Goal: Information Seeking & Learning: Get advice/opinions

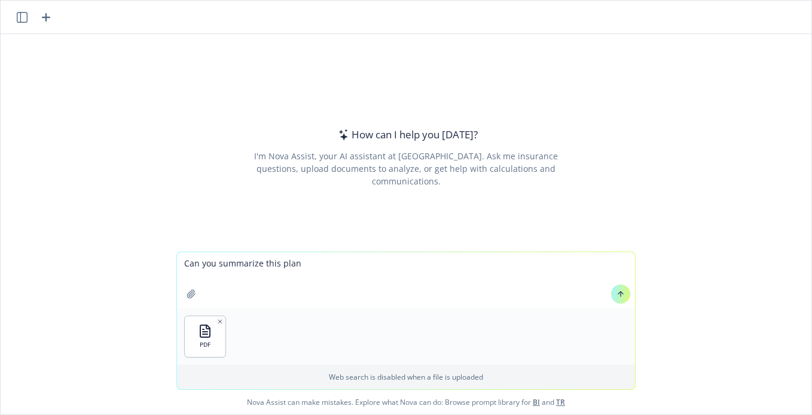
type textarea "Can you summarize this plan ?"
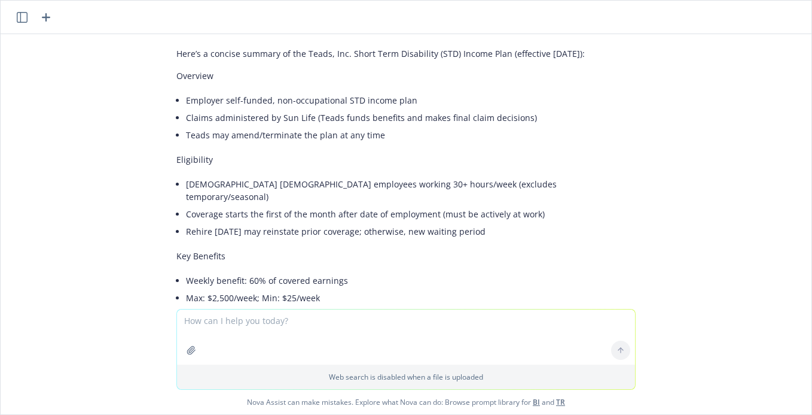
scroll to position [74, 0]
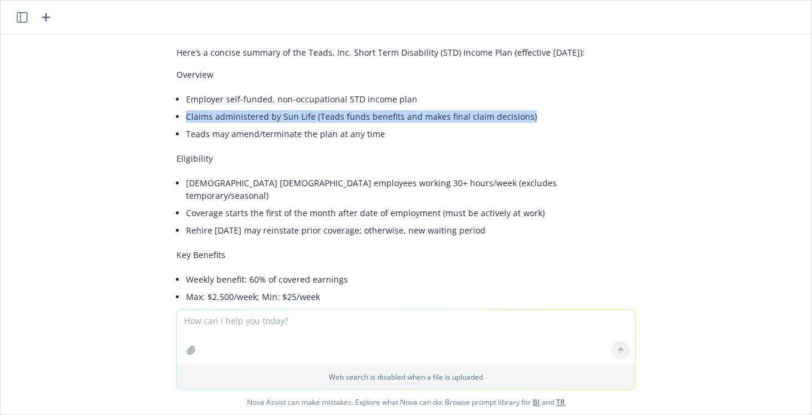
drag, startPoint x: 187, startPoint y: 114, endPoint x: 522, endPoint y: 117, distance: 334.4
click at [522, 117] on li "Claims administered by Sun Life (Teads funds benefits and makes final claim dec…" at bounding box center [411, 116] width 450 height 17
copy li "Claims administered by Sun Life (Teads funds benefits and makes final claim dec…"
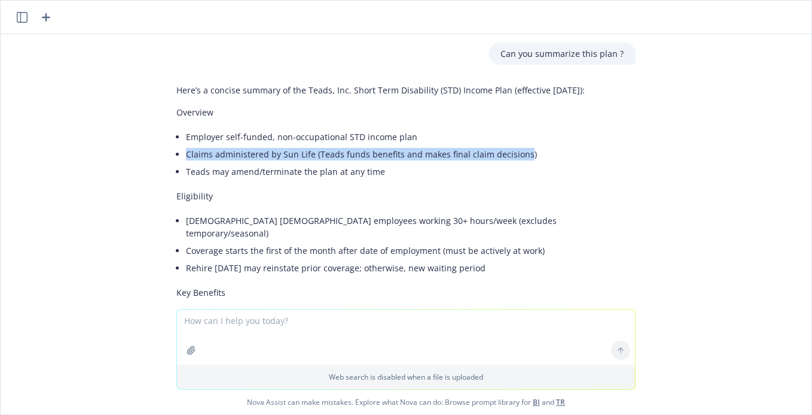
scroll to position [36, 0]
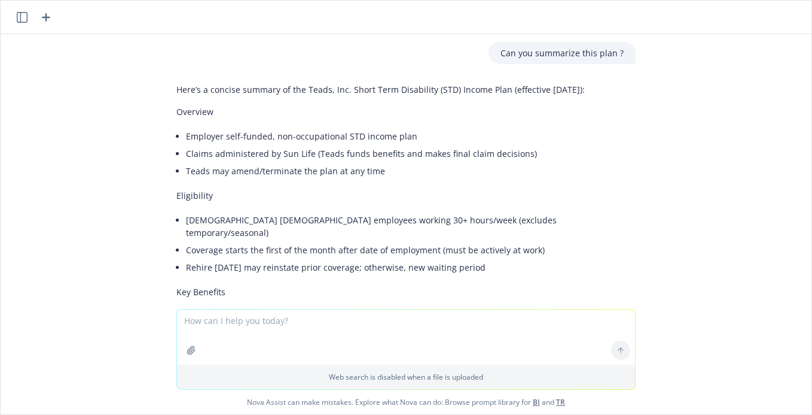
click at [354, 357] on textarea at bounding box center [406, 336] width 458 height 55
type textarea "what are some pros and cons of self funded STD plan like this?"
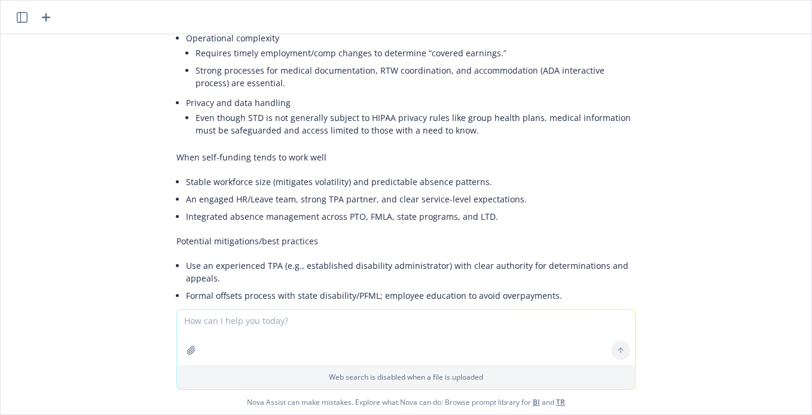
scroll to position [1738, 0]
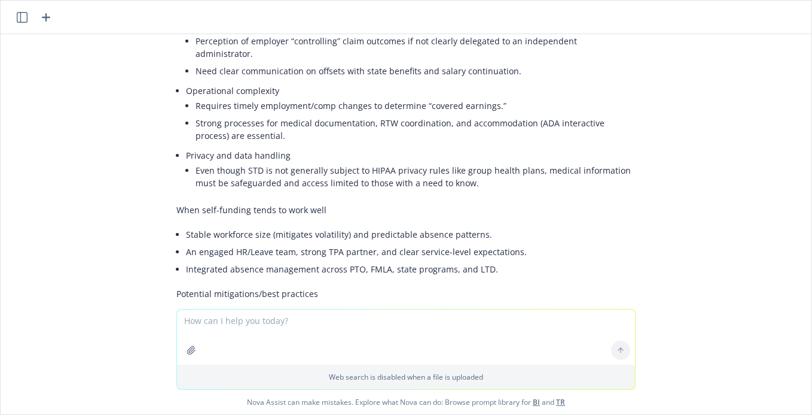
click at [264, 349] on textarea at bounding box center [406, 336] width 458 height 55
click at [264, 330] on textarea at bounding box center [406, 336] width 458 height 55
type textarea "Can you summarize "Self funded STD" for me for a foot note on a slide"
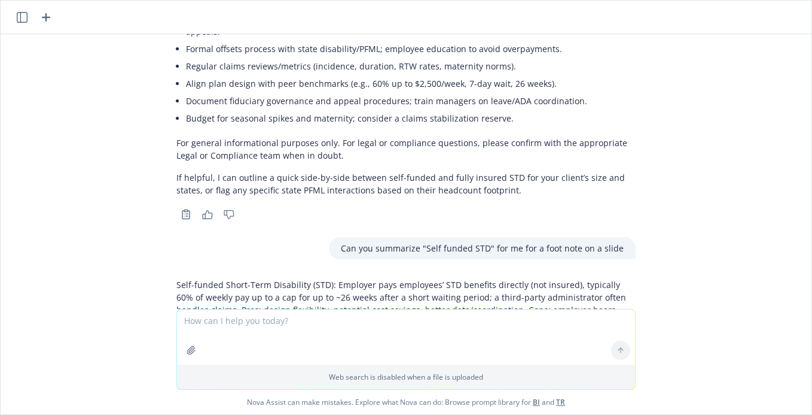
scroll to position [2062, 0]
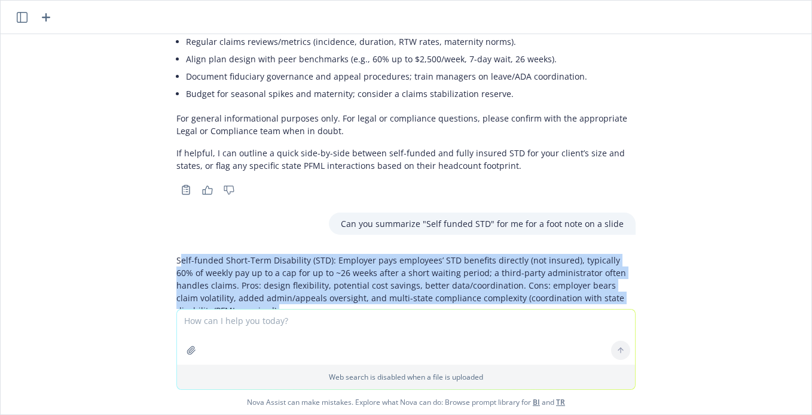
drag, startPoint x: 179, startPoint y: 196, endPoint x: 233, endPoint y: 255, distance: 80.9
click at [234, 255] on div "Self-funded Short-Term Disability (STD): Employer pays employees’ STD benefits …" at bounding box center [405, 285] width 459 height 72
click at [233, 255] on div "Self-funded Short-Term Disability (STD): Employer pays employees’ STD benefits …" at bounding box center [405, 285] width 459 height 72
drag, startPoint x: 229, startPoint y: 252, endPoint x: 178, endPoint y: 194, distance: 78.0
click at [178, 254] on p "Self-funded Short-Term Disability (STD): Employer pays employees’ STD benefits …" at bounding box center [405, 285] width 459 height 63
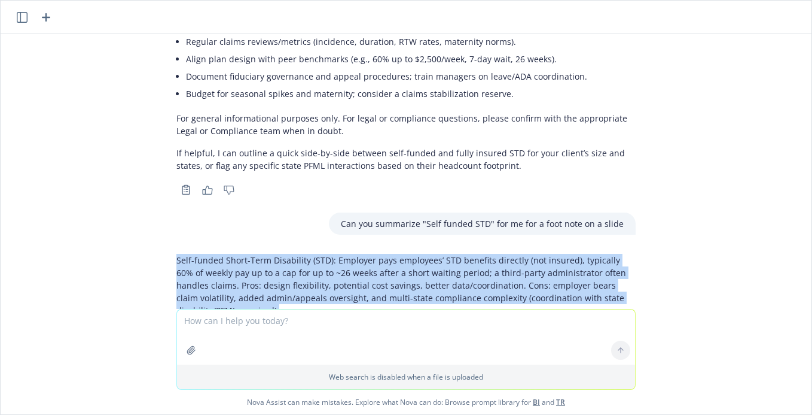
copy p "Self-funded Short-Term Disability (STD): Employer pays employees’ STD benefits …"
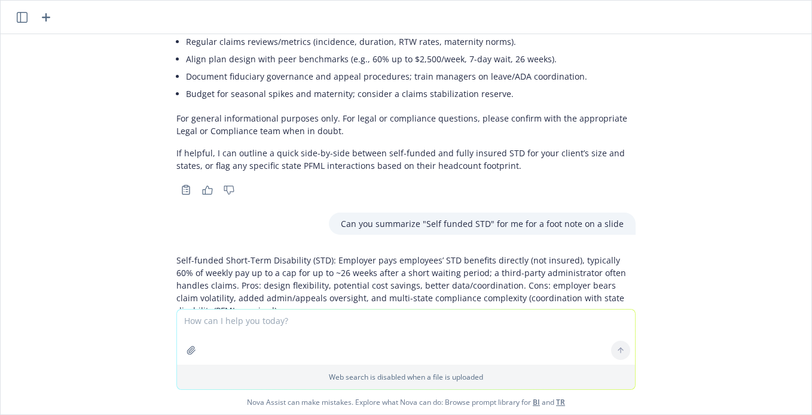
click at [294, 319] on textarea at bounding box center [406, 336] width 458 height 55
click at [254, 318] on textarea "can you provide a value of services like Ginger and Talkspace?" at bounding box center [406, 336] width 458 height 56
click at [464, 324] on textarea "can you provide a dollar value of services like Ginger and Talkspace?" at bounding box center [406, 336] width 458 height 56
type textarea "can you provide a dollar value of services like Ginger and Talkspace?"
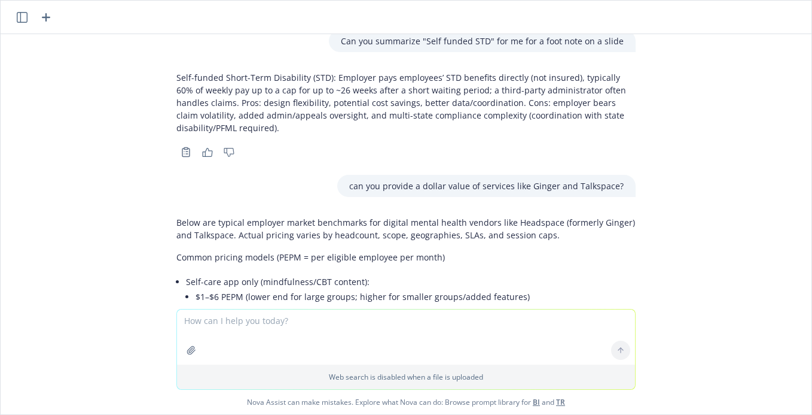
scroll to position [2243, 0]
drag, startPoint x: 193, startPoint y: 233, endPoint x: 245, endPoint y: 230, distance: 52.1
click at [245, 274] on li "Self-care app only (mindfulness/CBT content): $1–$6 PEPM (lower end for large g…" at bounding box center [411, 291] width 450 height 35
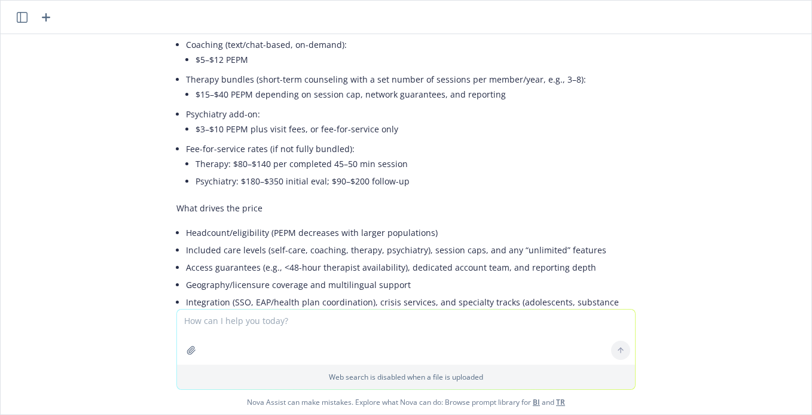
scroll to position [2653, 0]
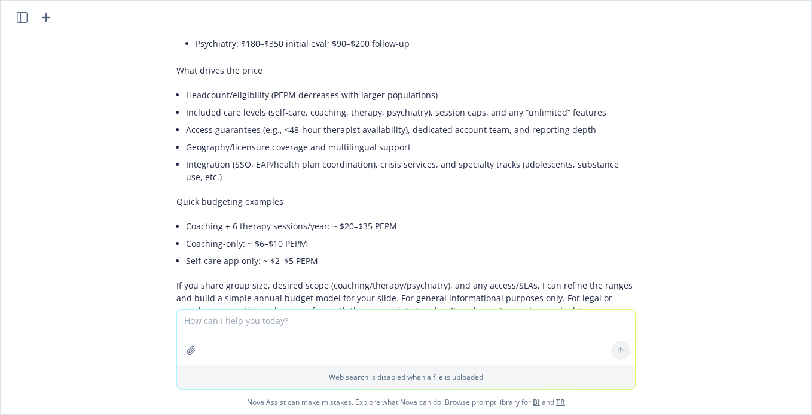
click at [281, 322] on textarea at bounding box center [406, 336] width 458 height 55
type textarea "What does Talkspace cost on open market"
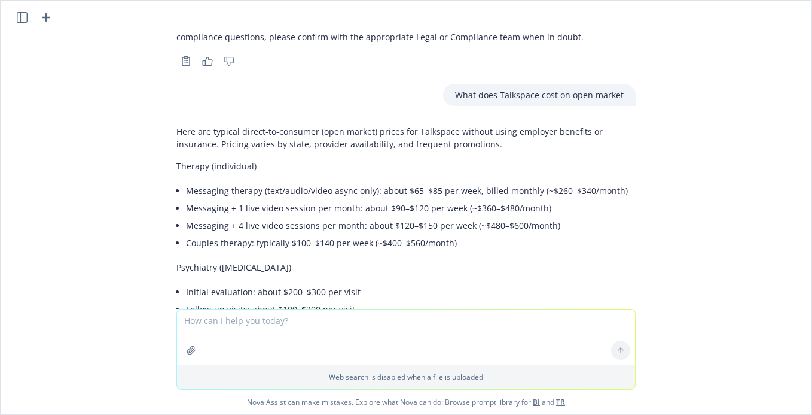
scroll to position [2924, 0]
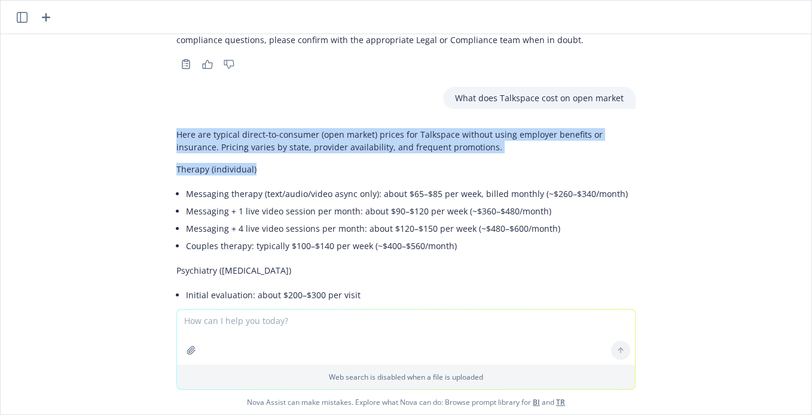
drag, startPoint x: 178, startPoint y: 69, endPoint x: 304, endPoint y: 101, distance: 130.2
click at [304, 123] on div "Here are typical direct-to-consumer (open market) prices for Talkspace without …" at bounding box center [405, 298] width 459 height 351
click at [300, 163] on p "Therapy (individual)" at bounding box center [405, 169] width 459 height 13
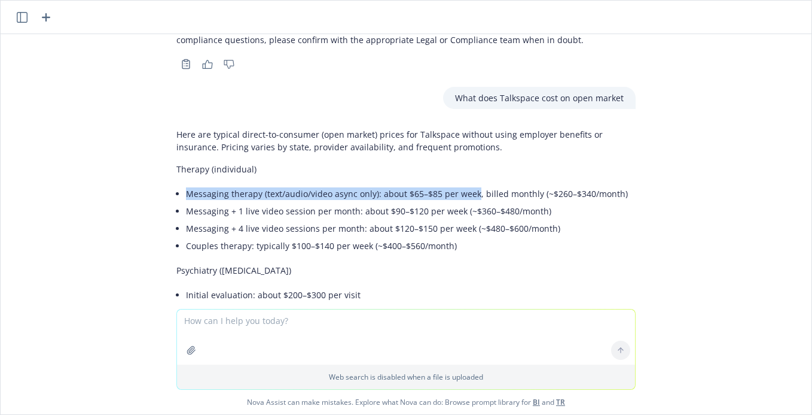
drag, startPoint x: 188, startPoint y: 129, endPoint x: 474, endPoint y: 126, distance: 286.6
click at [474, 185] on li "Messaging therapy (text/audio/video async only): about $65–$85 per week, billed…" at bounding box center [411, 193] width 450 height 17
copy li "Messaging therapy (text/audio/video async only): about $65–$85 per week"
click at [316, 351] on textarea at bounding box center [406, 336] width 458 height 55
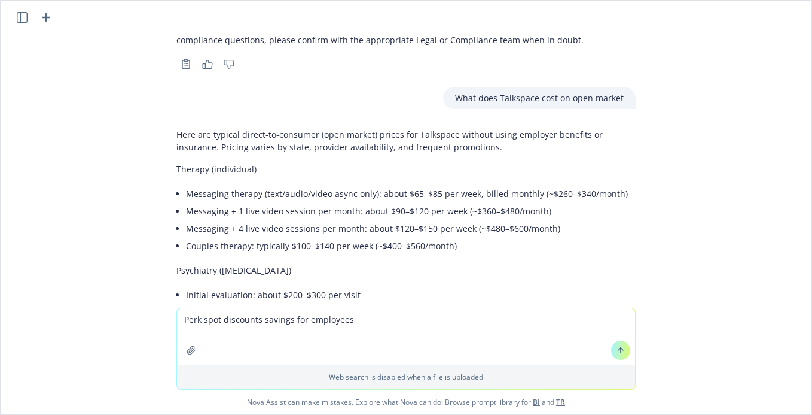
click at [185, 320] on textarea "Perk spot discounts savings for employees" at bounding box center [406, 336] width 458 height 56
type textarea "What are average savings from Perk spot discounts savings for employees"
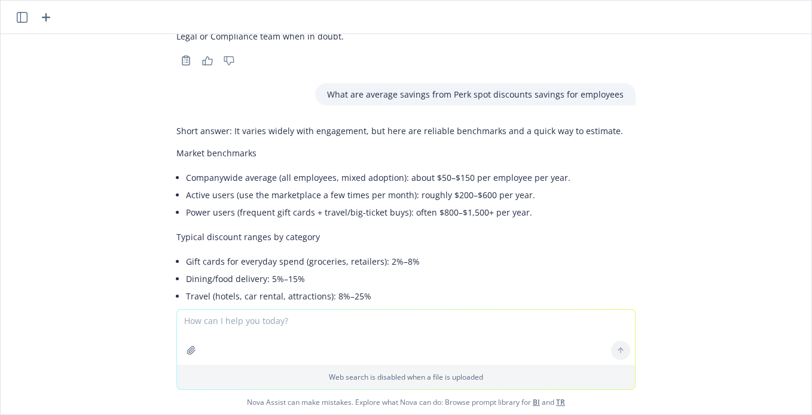
scroll to position [3354, 0]
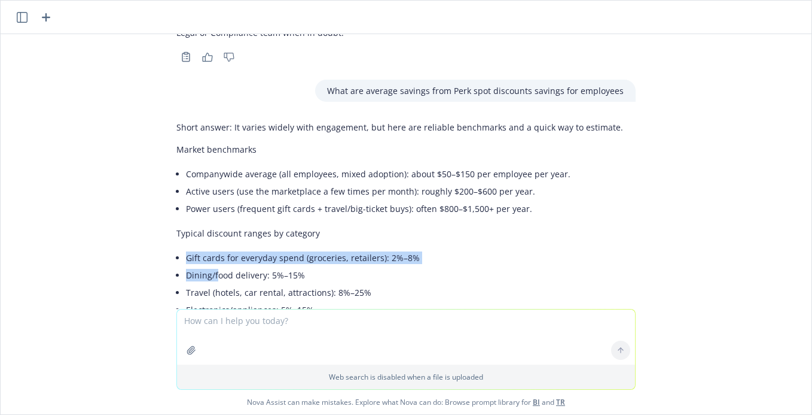
drag, startPoint x: 187, startPoint y: 191, endPoint x: 213, endPoint y: 200, distance: 27.8
click at [216, 249] on ul "Gift cards for everyday spend (groceries, retailers): 2%–8% Dining/food deliver…" at bounding box center [411, 292] width 450 height 87
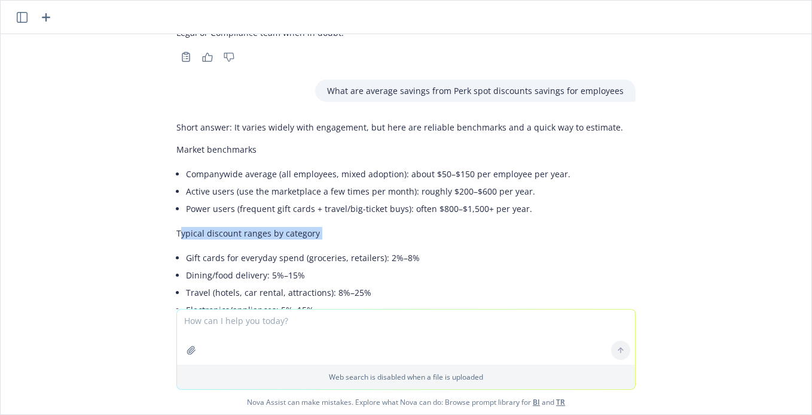
drag, startPoint x: 179, startPoint y: 170, endPoint x: 313, endPoint y: 182, distance: 135.1
click at [313, 182] on div "Short answer: It varies widely with engagement, but here are reliable benchmark…" at bounding box center [405, 361] width 459 height 491
copy div "ypical discount ranges by category"
click at [360, 301] on li "Electronics/appliances: 5%–15%" at bounding box center [411, 309] width 450 height 17
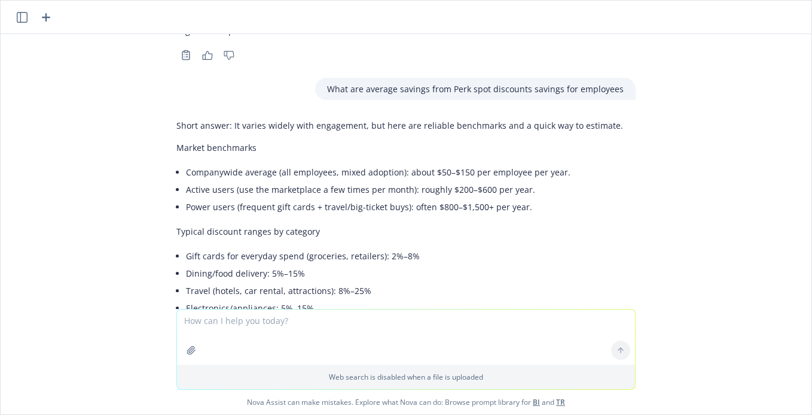
click at [346, 316] on li "Local offers/experiences: 10%–25%" at bounding box center [411, 324] width 450 height 17
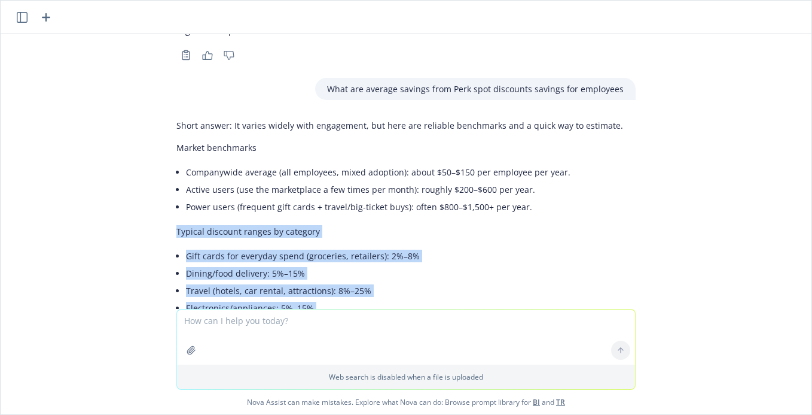
drag, startPoint x: 335, startPoint y: 261, endPoint x: 177, endPoint y: 168, distance: 183.5
click at [177, 168] on div "Short answer: It varies widely with engagement, but here are reliable benchmark…" at bounding box center [405, 359] width 459 height 491
copy div "Typical discount ranges by category Gift cards for everyday spend (groceries, r…"
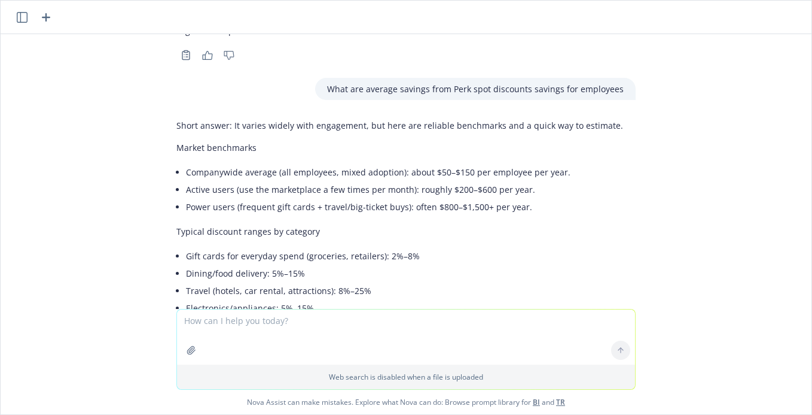
click at [249, 322] on textarea at bounding box center [406, 336] width 458 height 55
paste textarea "Typical discount ranges by category Gift cards for everyday spend (groceries, r…"
type textarea "Can you summarize this in a short foot note? Typical discount ranges by categor…"
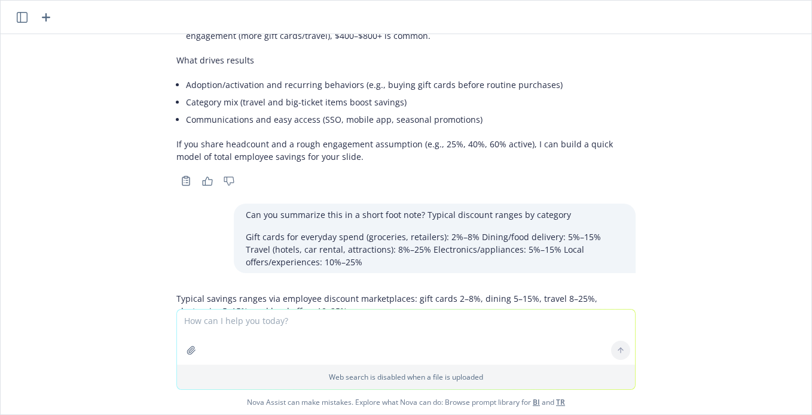
scroll to position [3794, 0]
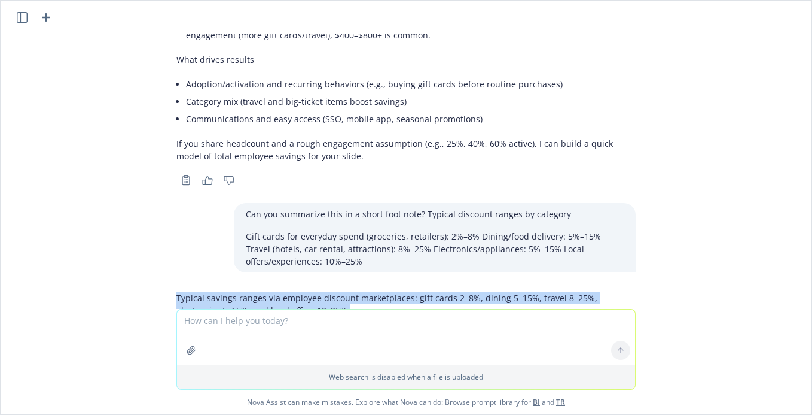
drag, startPoint x: 175, startPoint y: 232, endPoint x: 303, endPoint y: 251, distance: 128.9
click at [303, 287] on div "Typical savings ranges via employee discount marketplaces: gift cards 2–8%, din…" at bounding box center [406, 315] width 479 height 56
copy p "Typical savings ranges via employee discount marketplaces: gift cards 2–8%, din…"
click at [290, 328] on textarea at bounding box center [406, 336] width 458 height 55
